Goal: Register for event/course

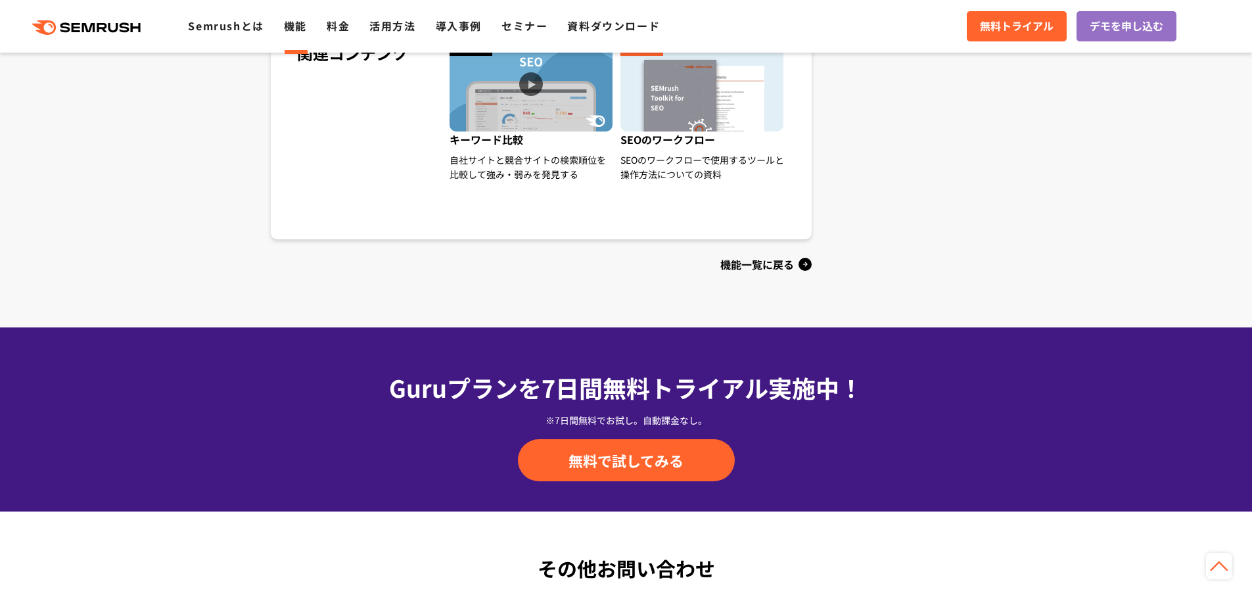
drag, startPoint x: 0, startPoint y: 0, endPoint x: 273, endPoint y: 396, distance: 481.4
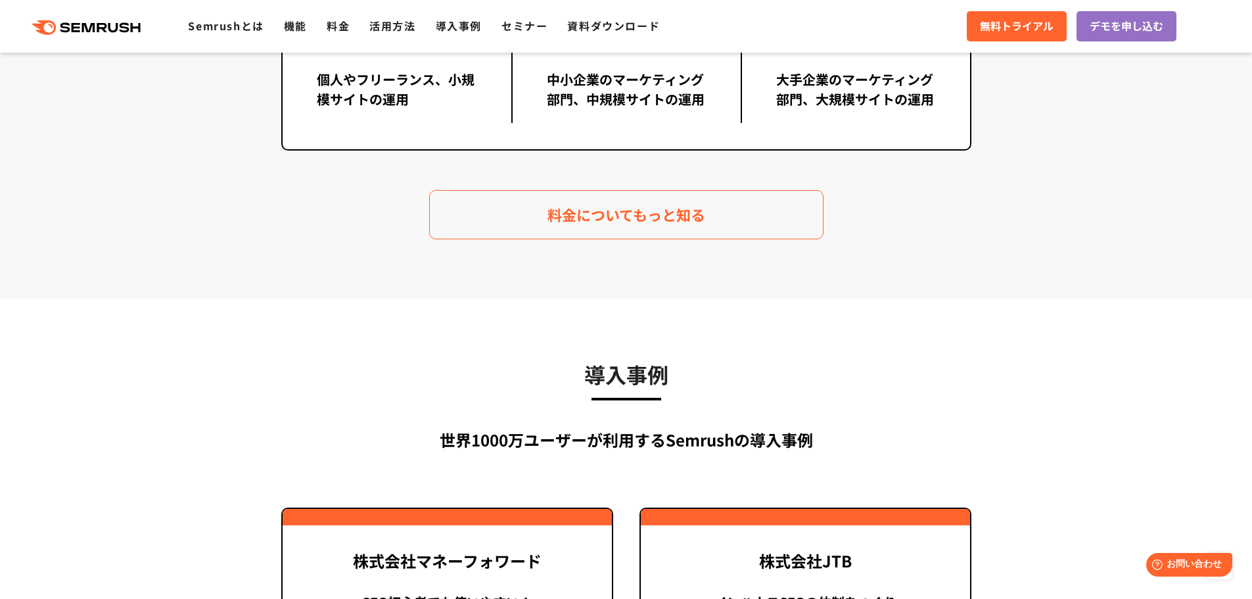
scroll to position [3022, 0]
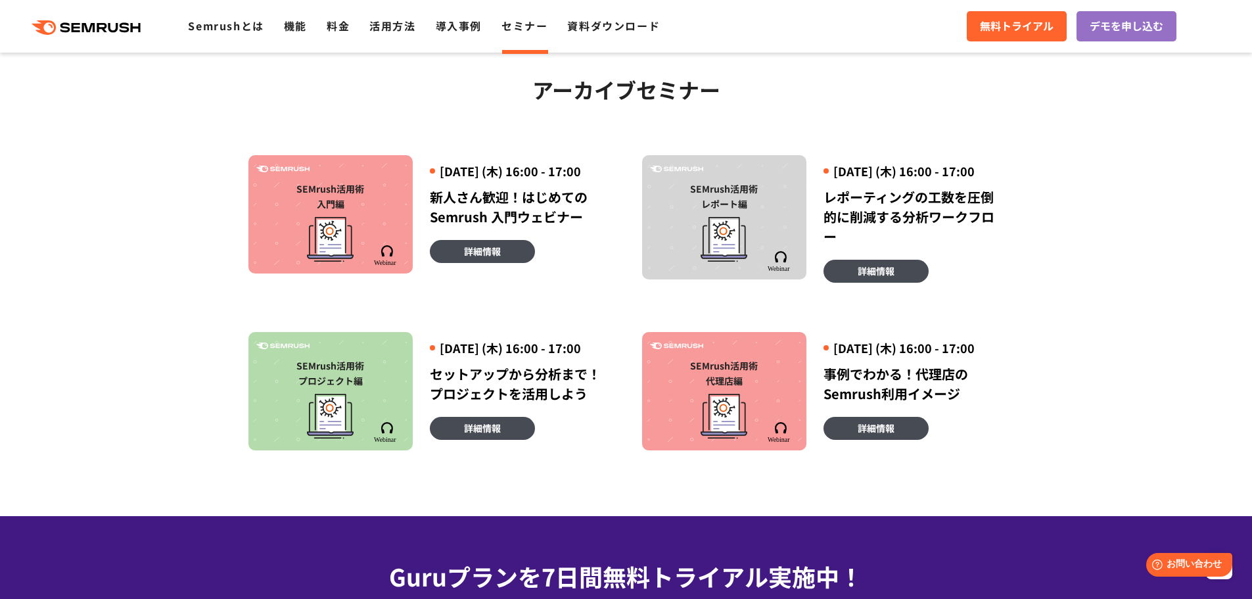
scroll to position [723, 0]
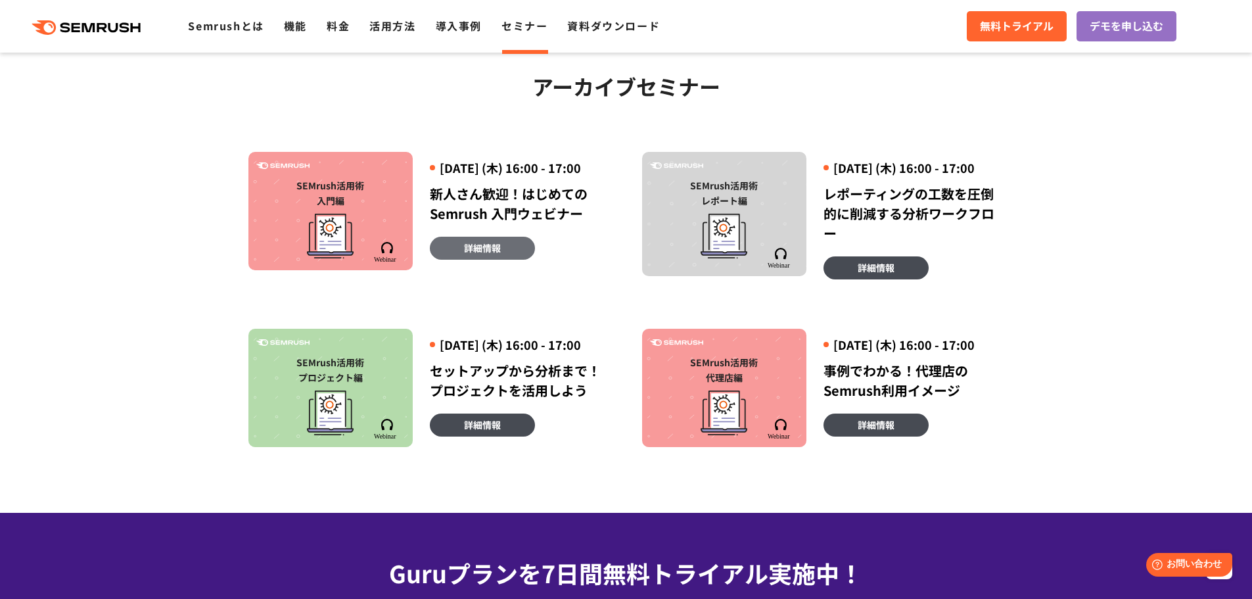
click at [480, 255] on span "詳細情報" at bounding box center [482, 248] width 37 height 14
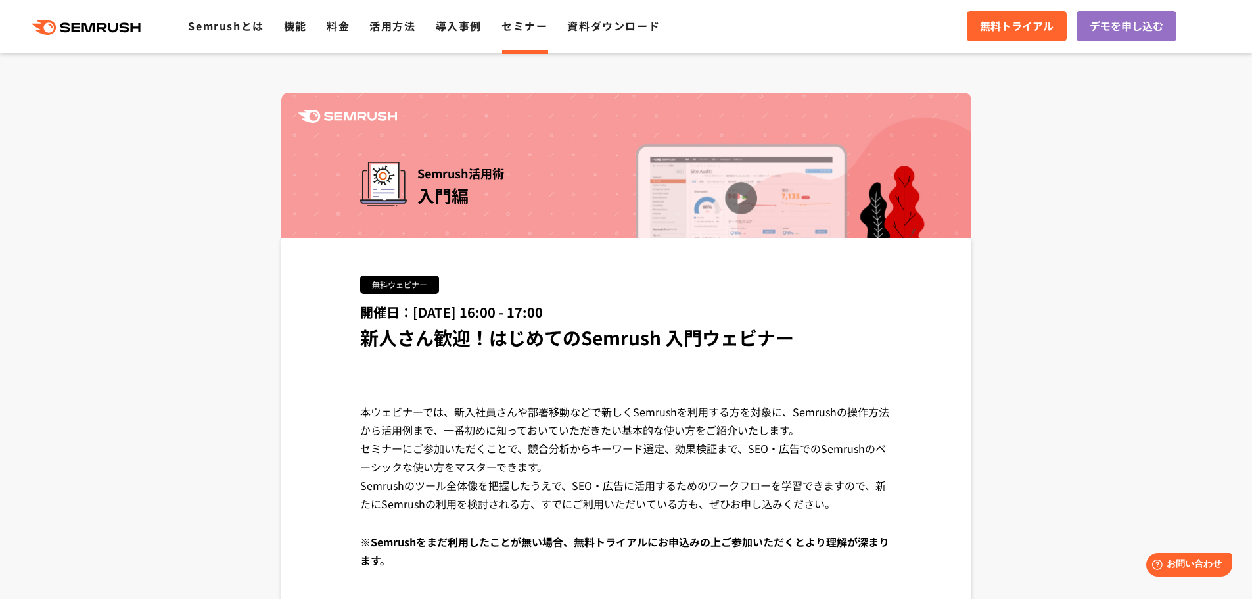
scroll to position [34, 0]
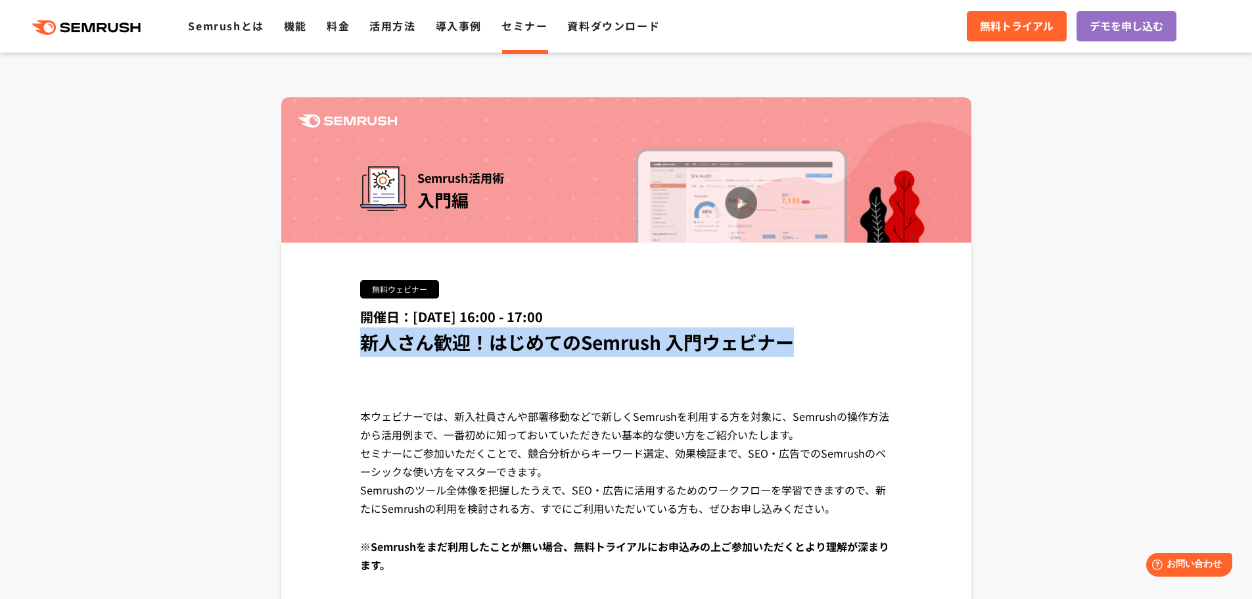
drag, startPoint x: 363, startPoint y: 346, endPoint x: 839, endPoint y: 333, distance: 476.6
click at [839, 333] on div "開催日：2025年2月20日 (木) 16:00 - 17:00 新人さん歓迎！はじめてのSemrush 入門ウェビナー" at bounding box center [626, 331] width 532 height 51
copy span "新人さん歓迎！はじめてのSemrush 入門ウェビナー"
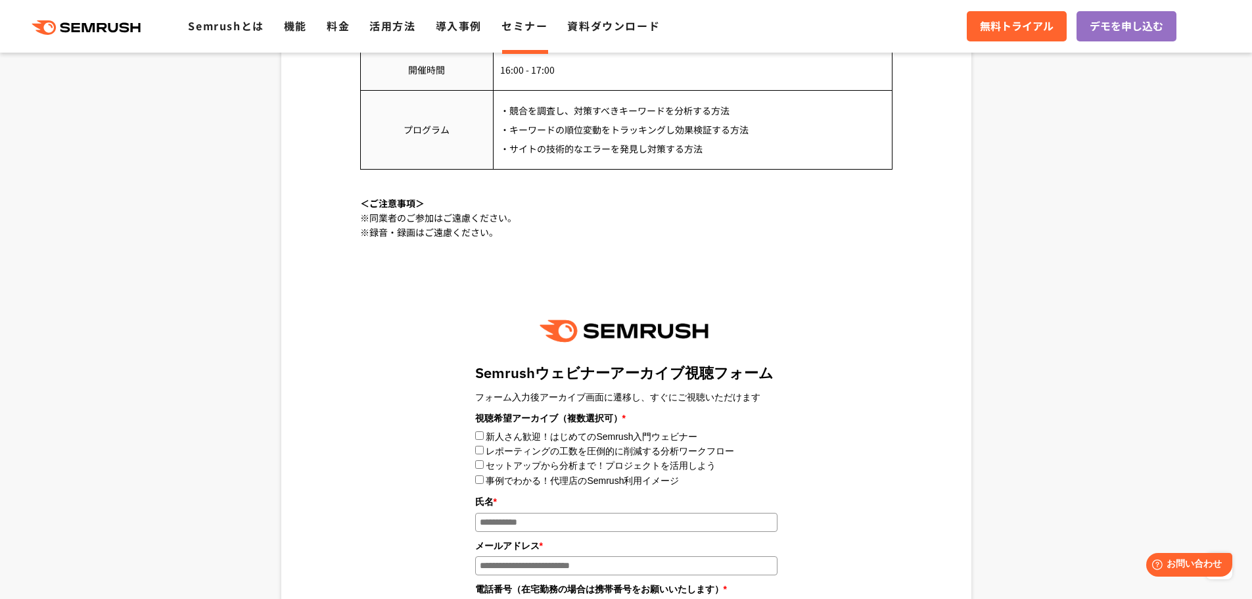
scroll to position [1085, 0]
drag, startPoint x: 476, startPoint y: 374, endPoint x: 676, endPoint y: 375, distance: 199.1
click at [676, 375] on title "Semrushウェビナーアーカイブ視聴フォーム" at bounding box center [626, 372] width 302 height 20
copy title "Semrushウェビナーアーカイブ"
